Goal: Information Seeking & Learning: Learn about a topic

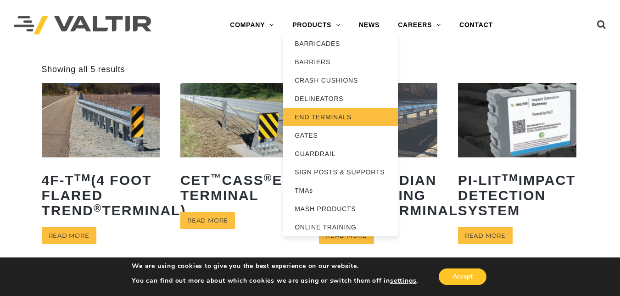
click at [312, 114] on link "END TERMINALS" at bounding box center [340, 117] width 115 height 18
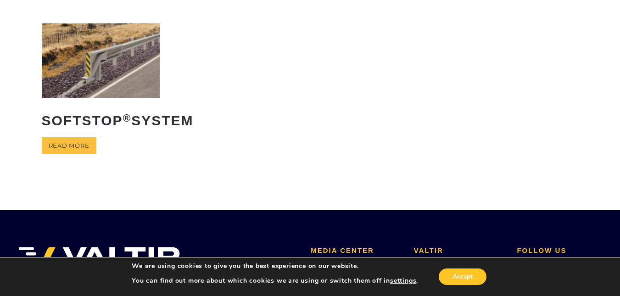
scroll to position [259, 0]
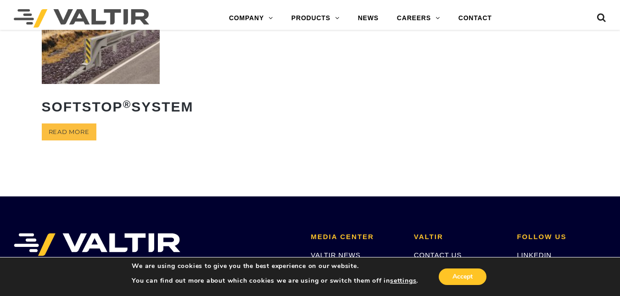
click at [148, 84] on img at bounding box center [101, 47] width 118 height 74
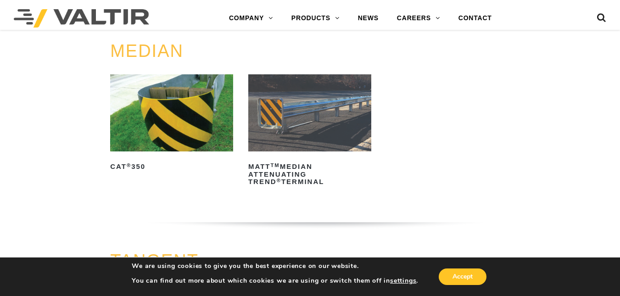
scroll to position [325, 0]
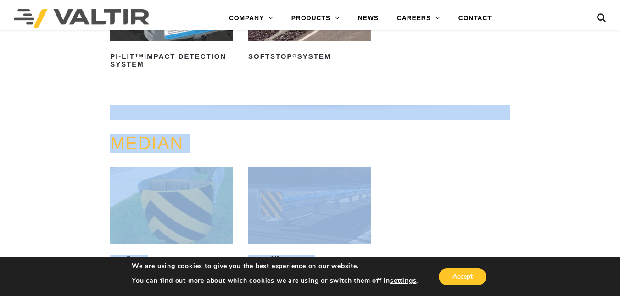
drag, startPoint x: 620, startPoint y: 104, endPoint x: 626, endPoint y: 150, distance: 46.3
drag, startPoint x: 626, startPoint y: 150, endPoint x: 570, endPoint y: 181, distance: 64.7
click at [570, 181] on div "MEDIAN CAT ® 350 Read more MATT TM Median Attenuating TREND ® Terminal Read more" at bounding box center [310, 239] width 620 height 210
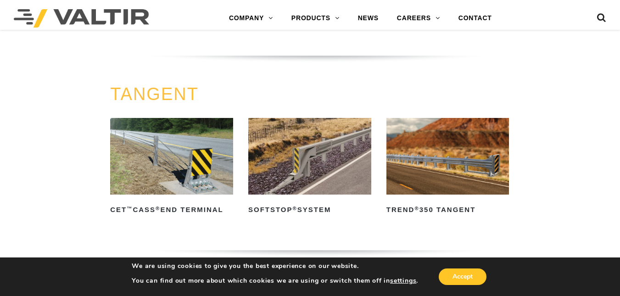
scroll to position [843, 0]
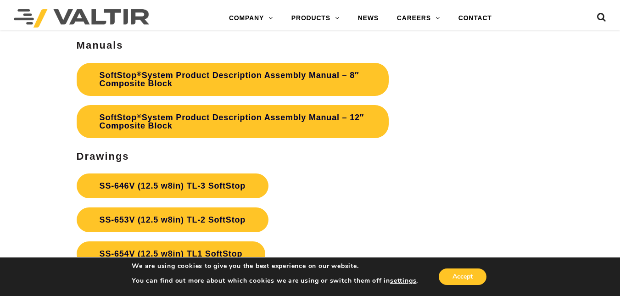
scroll to position [2588, 0]
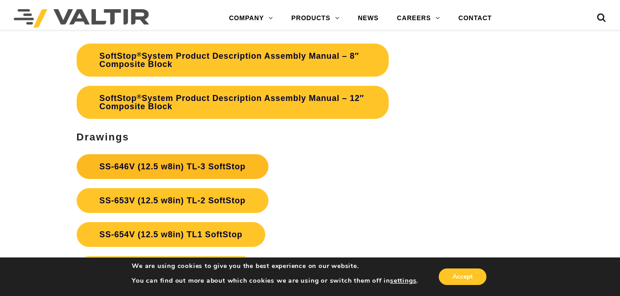
click at [246, 164] on link "SS-646V (12.5 w8in) TL-3 SoftStop" at bounding box center [173, 166] width 192 height 25
